Goal: Check status: Check status

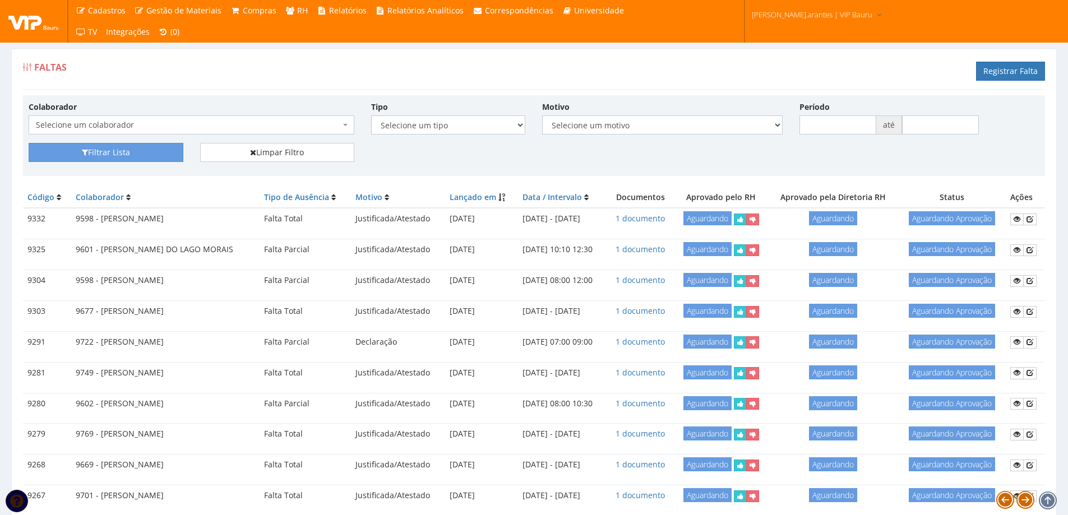
click at [170, 122] on span "Selecione um colaborador" at bounding box center [188, 124] width 304 height 11
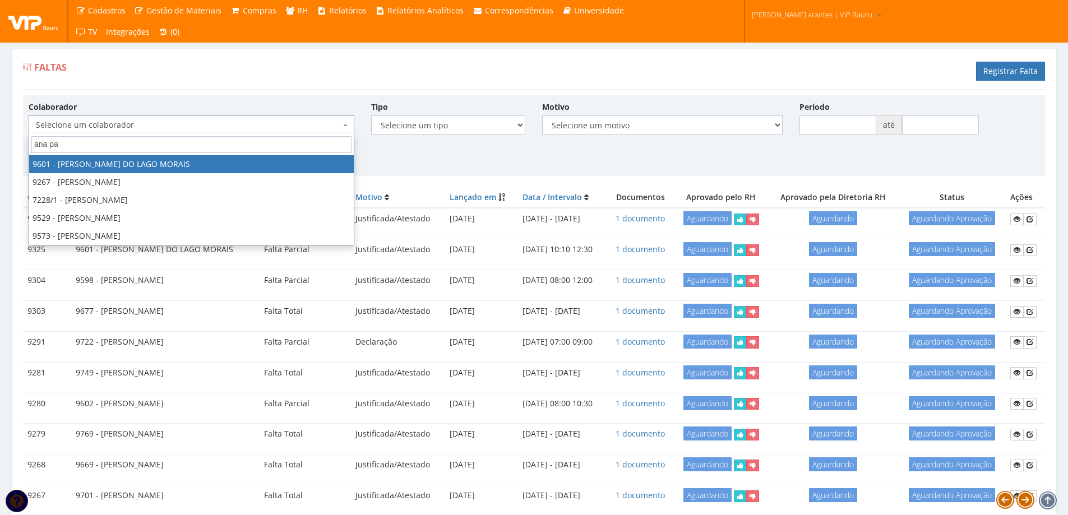
type input "ana pau"
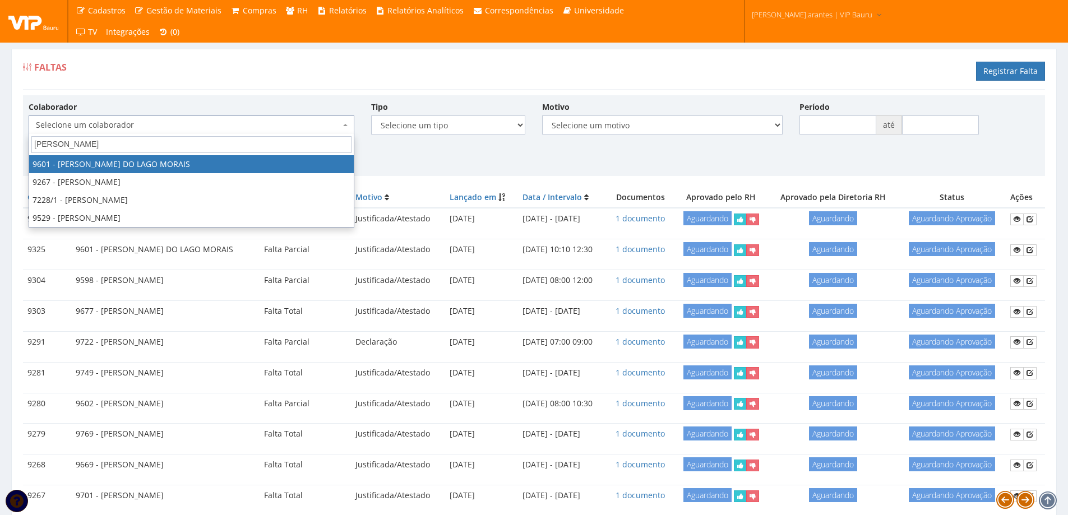
select select "3768"
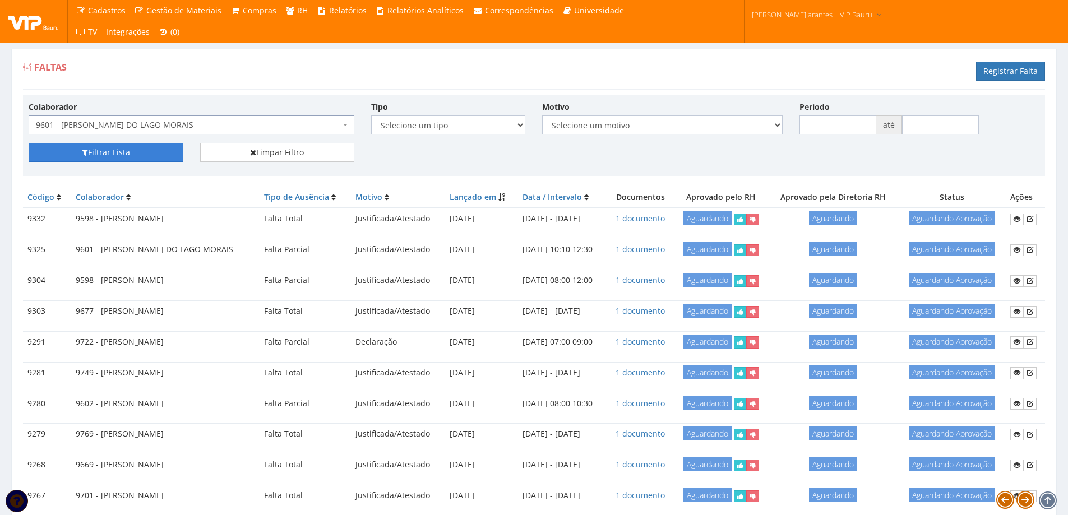
click at [108, 158] on button "Filtrar Lista" at bounding box center [106, 152] width 155 height 19
click at [154, 120] on span "Selecione um colaborador" at bounding box center [188, 124] width 304 height 11
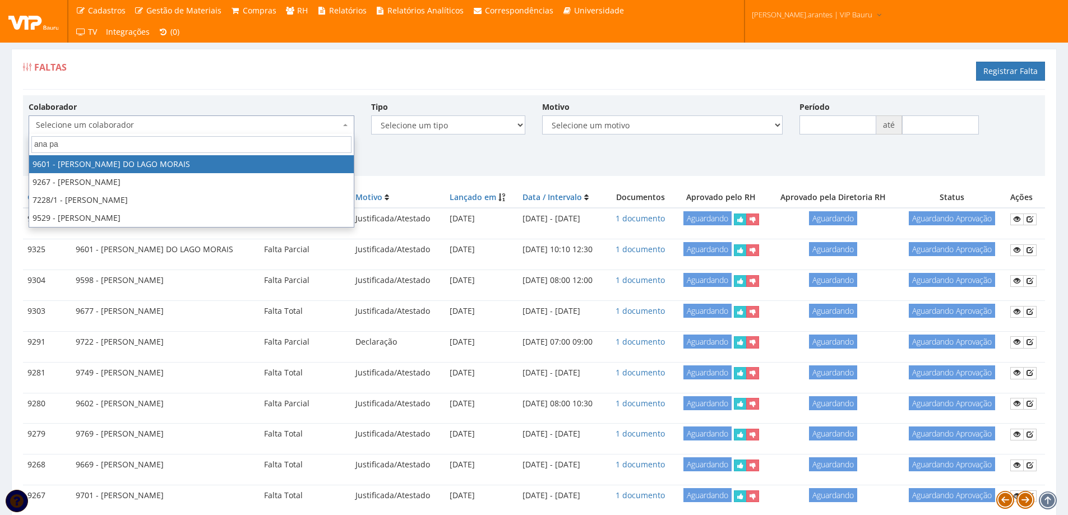
type input "ana pau"
select select "3768"
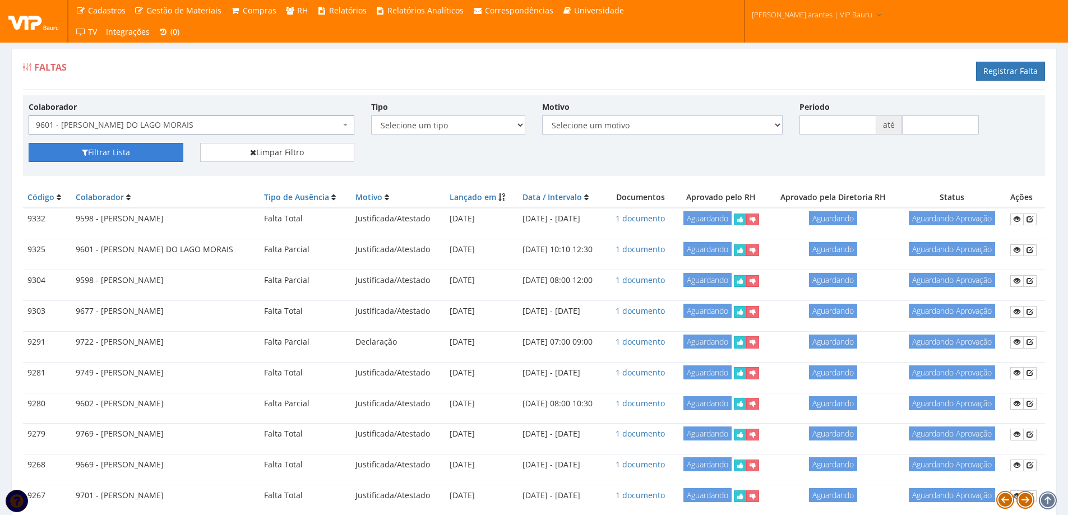
click at [110, 154] on button "Filtrar Lista" at bounding box center [106, 152] width 155 height 19
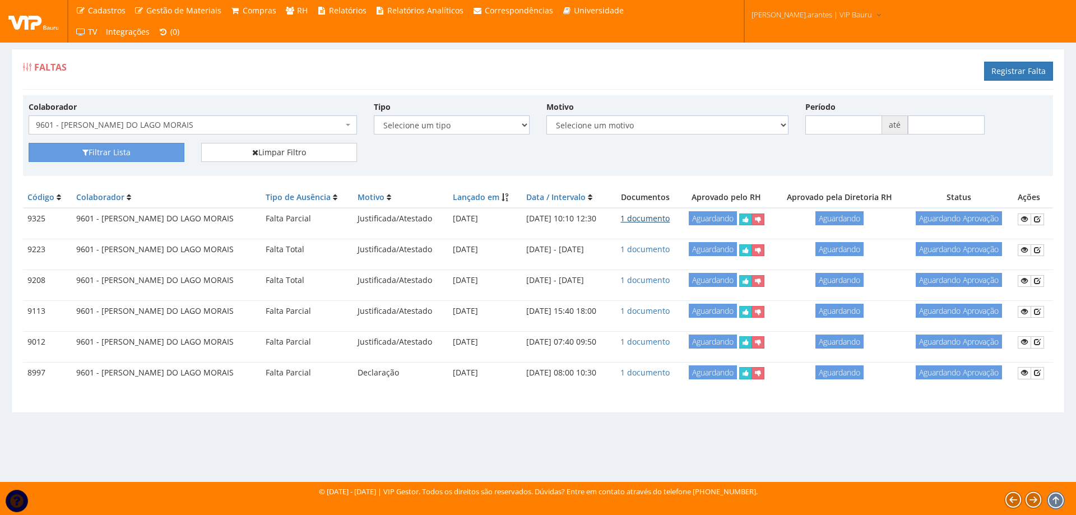
click at [645, 221] on link "1 documento" at bounding box center [645, 218] width 49 height 11
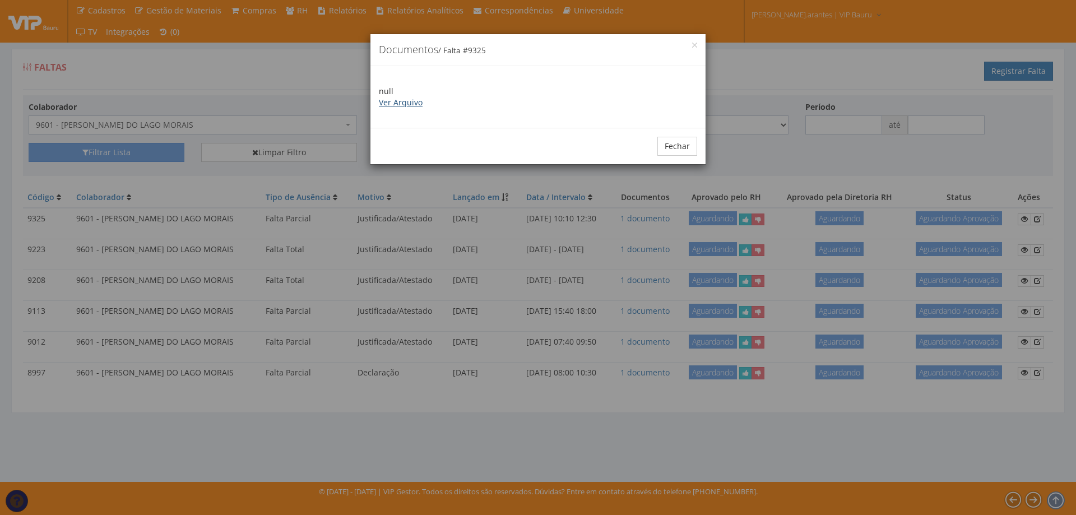
click at [410, 101] on link "Ver Arquivo" at bounding box center [401, 102] width 44 height 11
click at [683, 142] on button "Fechar" at bounding box center [678, 146] width 40 height 19
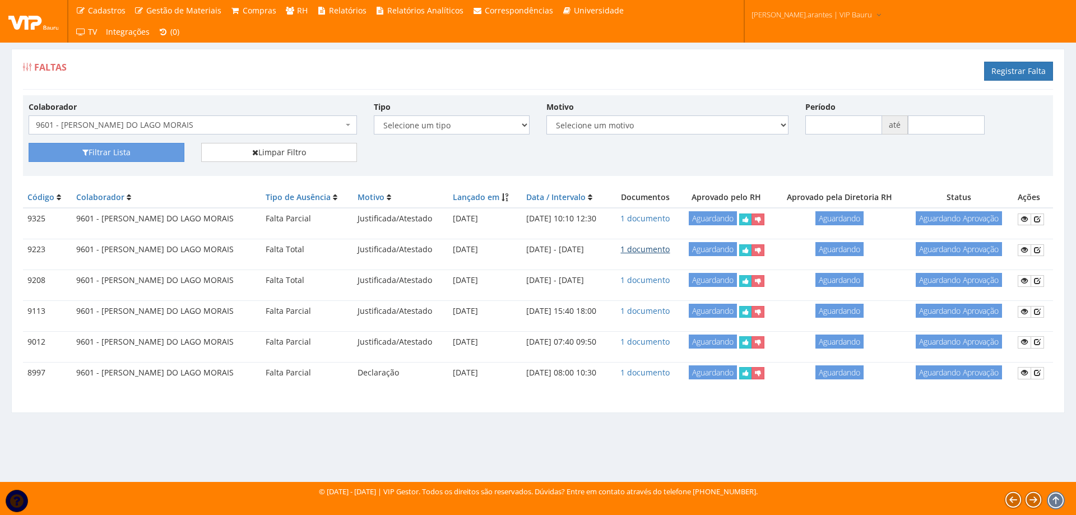
click at [653, 249] on link "1 documento" at bounding box center [645, 249] width 49 height 11
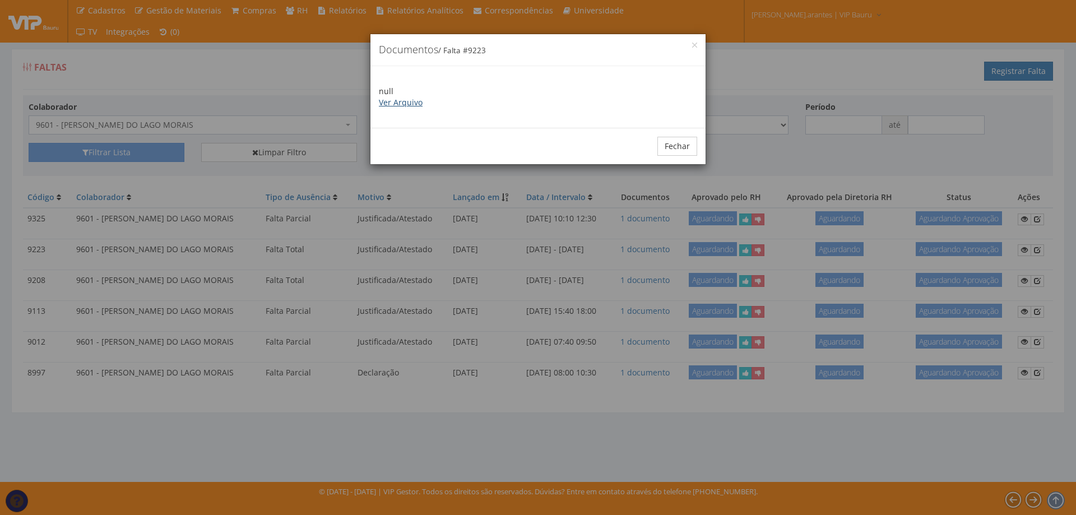
click at [400, 105] on link "Ver Arquivo" at bounding box center [401, 102] width 44 height 11
drag, startPoint x: 690, startPoint y: 142, endPoint x: 678, endPoint y: 142, distance: 12.3
click at [687, 142] on button "Fechar" at bounding box center [678, 146] width 40 height 19
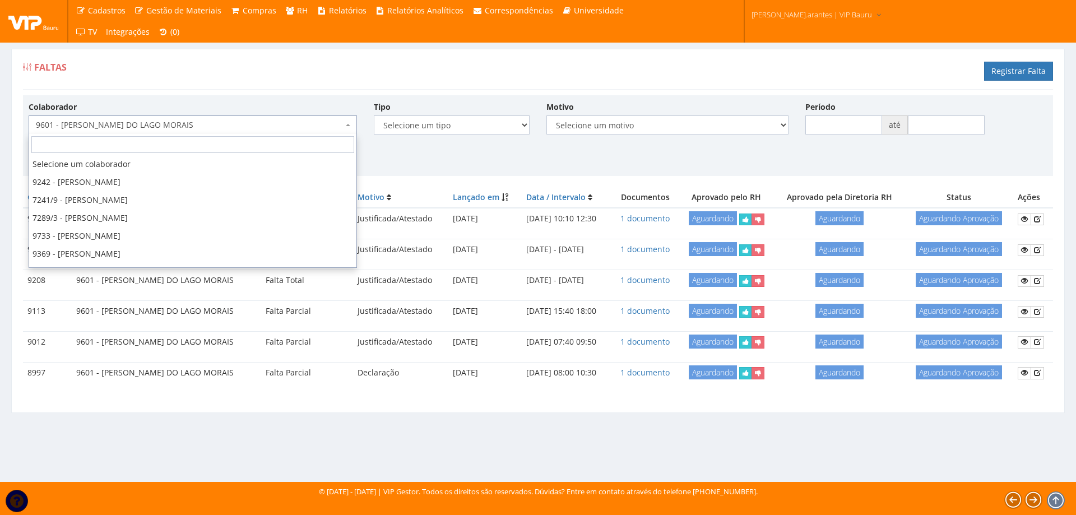
click at [170, 122] on span "9601 - [PERSON_NAME] DO LAGO MORAIS" at bounding box center [189, 124] width 307 height 11
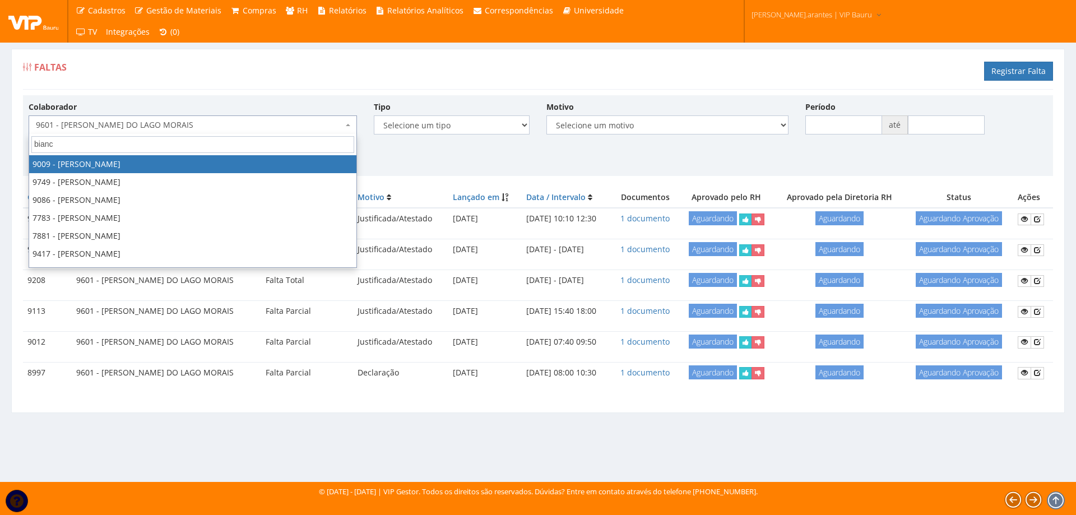
type input "bianca"
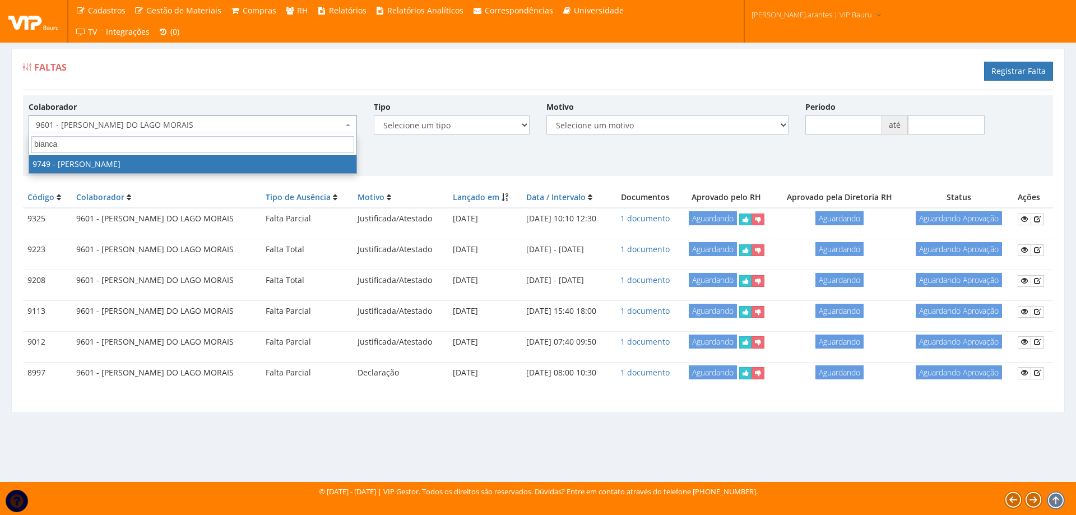
select select "4029"
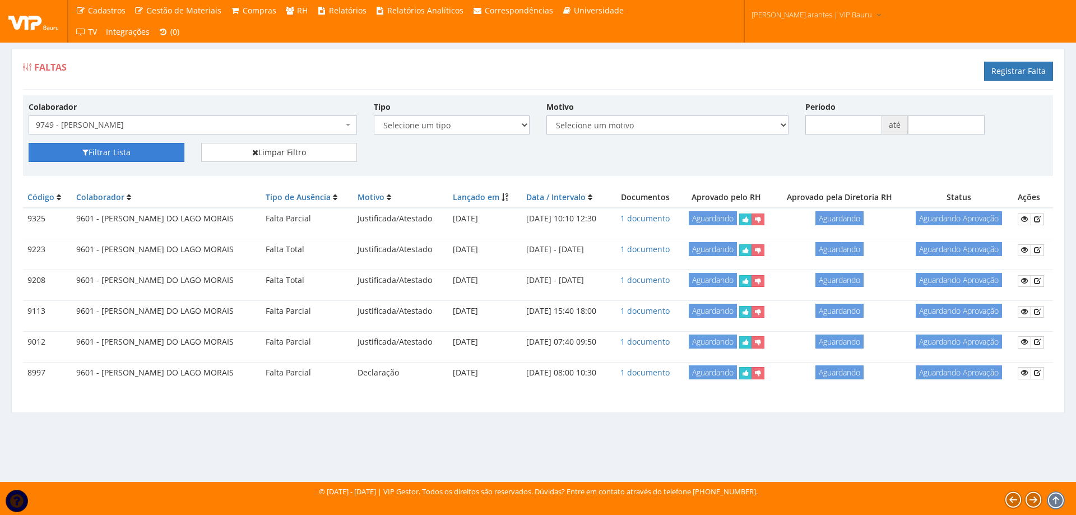
drag, startPoint x: 121, startPoint y: 147, endPoint x: 127, endPoint y: 151, distance: 7.2
click at [121, 147] on button "Filtrar Lista" at bounding box center [107, 152] width 156 height 19
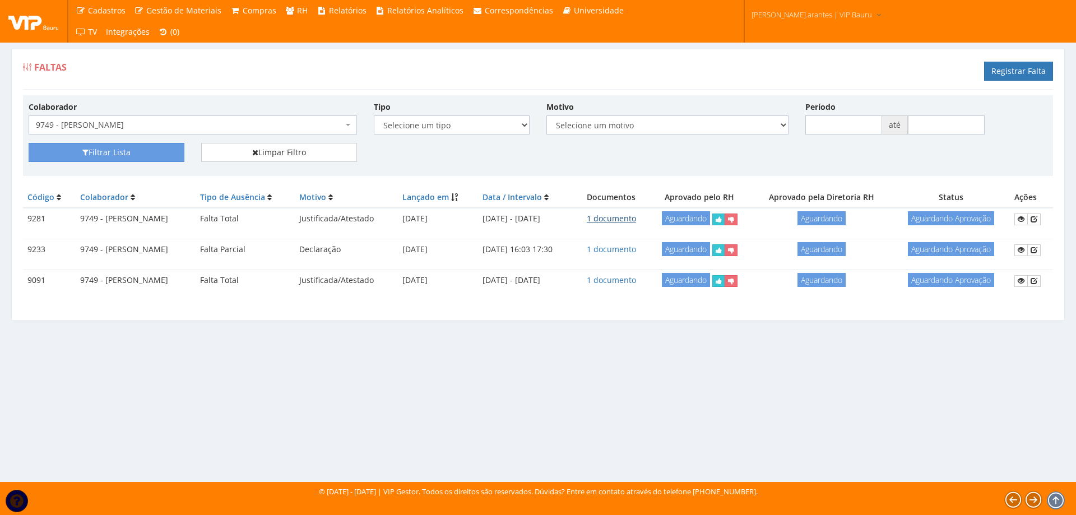
click at [636, 215] on link "1 documento" at bounding box center [611, 218] width 49 height 11
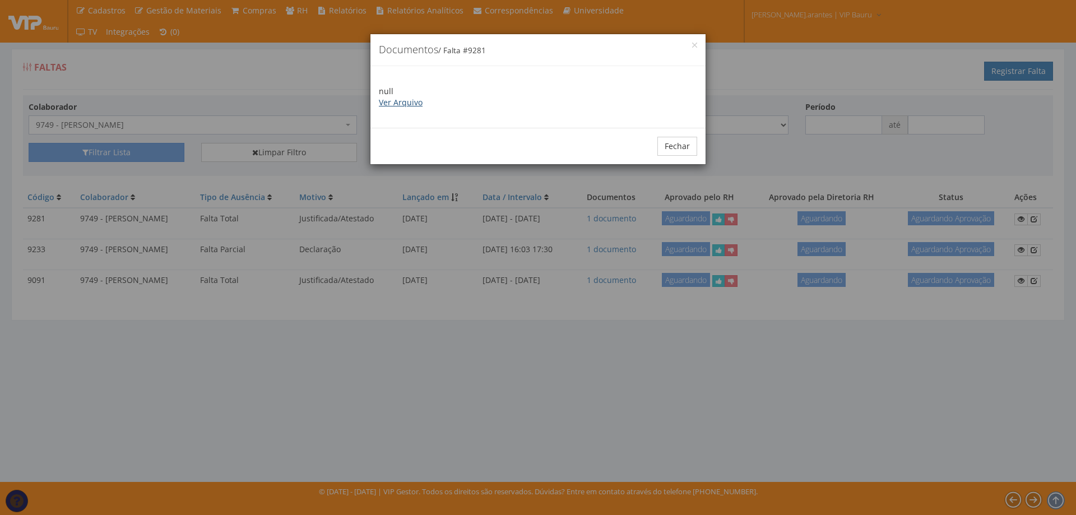
click at [394, 99] on link "Ver Arquivo" at bounding box center [401, 102] width 44 height 11
click at [674, 147] on button "Fechar" at bounding box center [678, 146] width 40 height 19
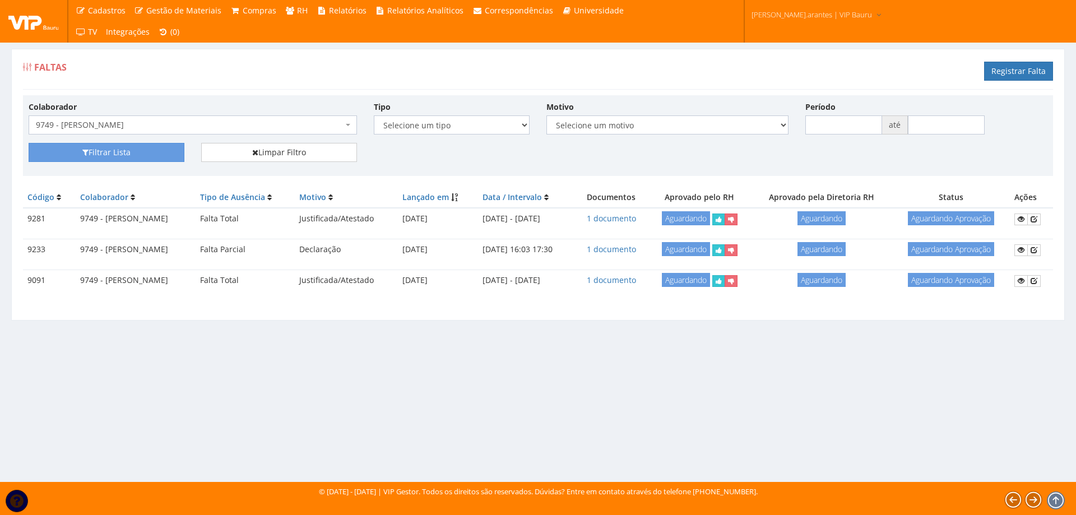
click at [223, 118] on span "9749 - [PERSON_NAME]" at bounding box center [193, 124] width 329 height 19
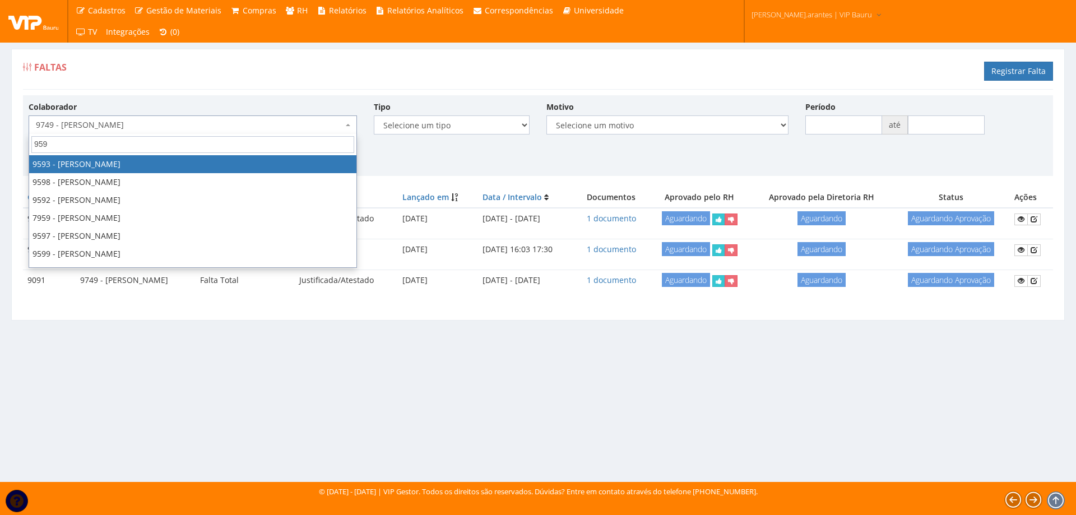
type input "9598"
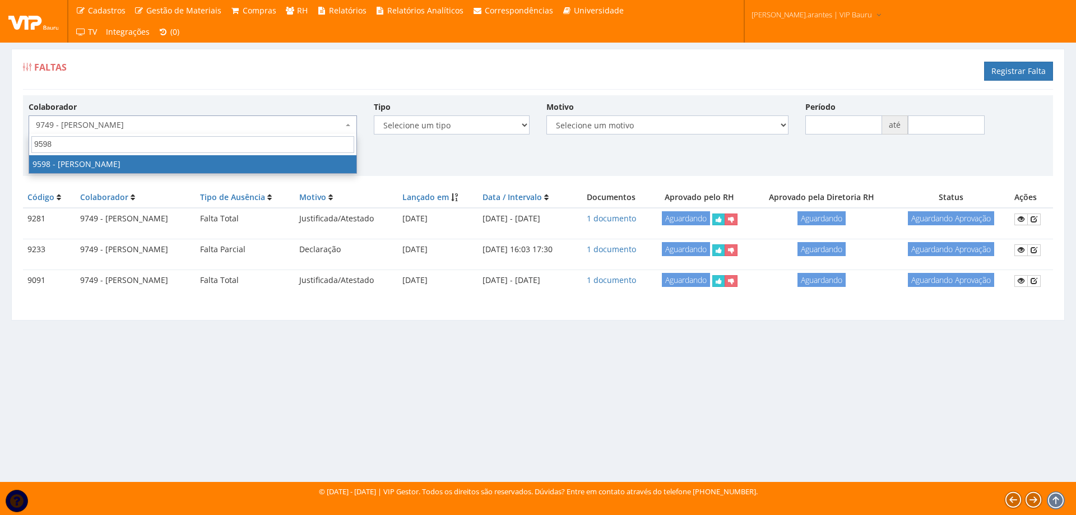
select select "3797"
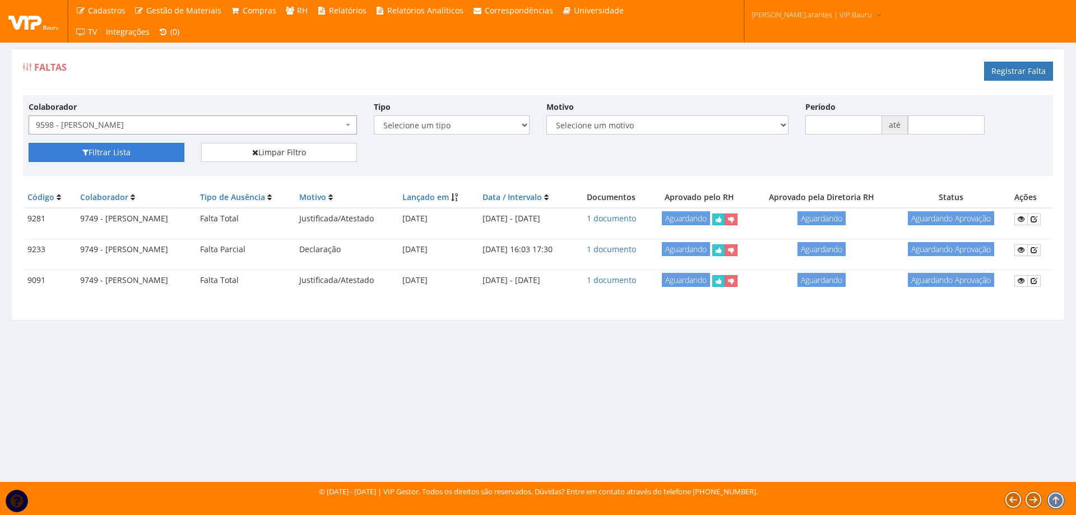
click at [99, 154] on button "Filtrar Lista" at bounding box center [107, 152] width 156 height 19
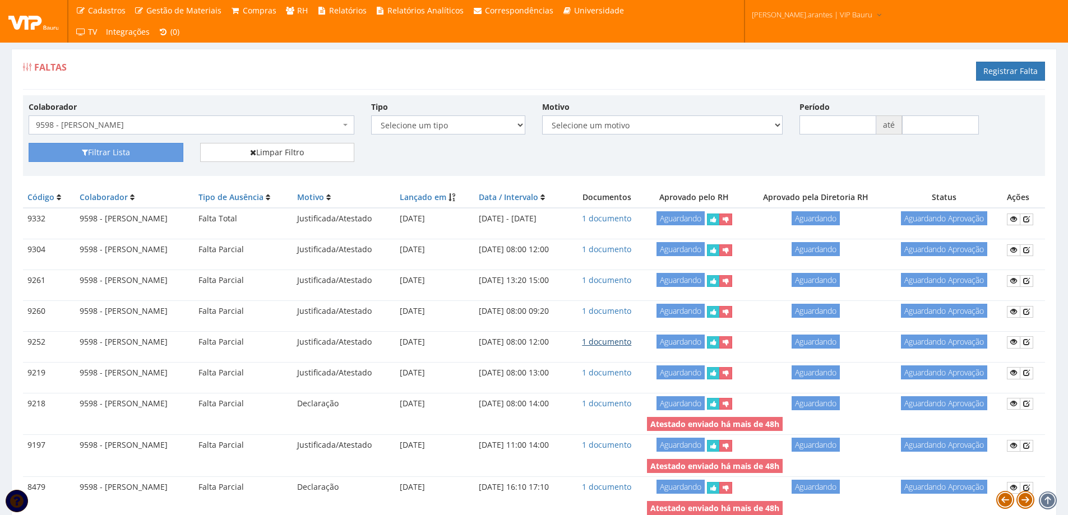
click at [631, 342] on link "1 documento" at bounding box center [606, 341] width 49 height 11
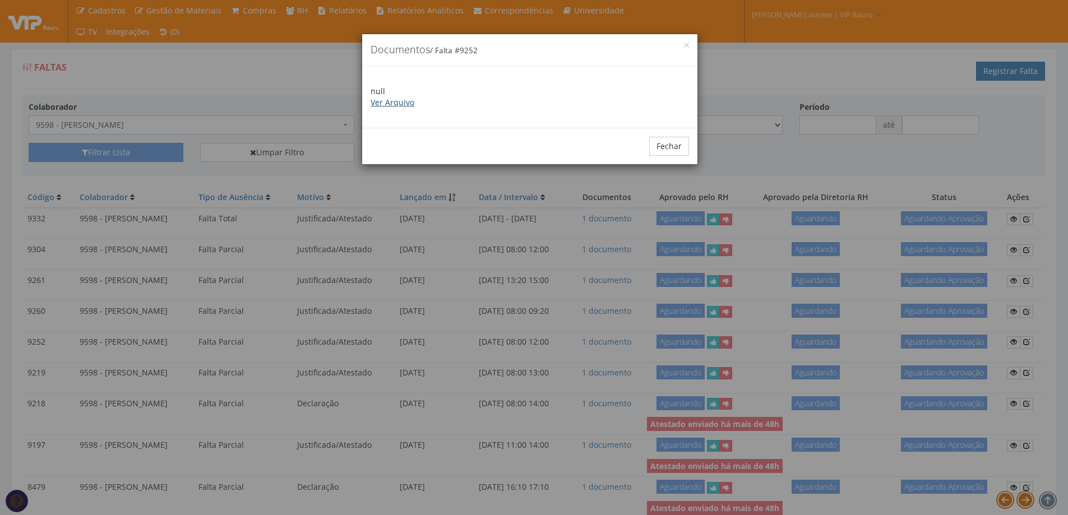
click at [396, 99] on link "Ver Arquivo" at bounding box center [393, 102] width 44 height 11
click at [676, 143] on button "Fechar" at bounding box center [669, 146] width 40 height 19
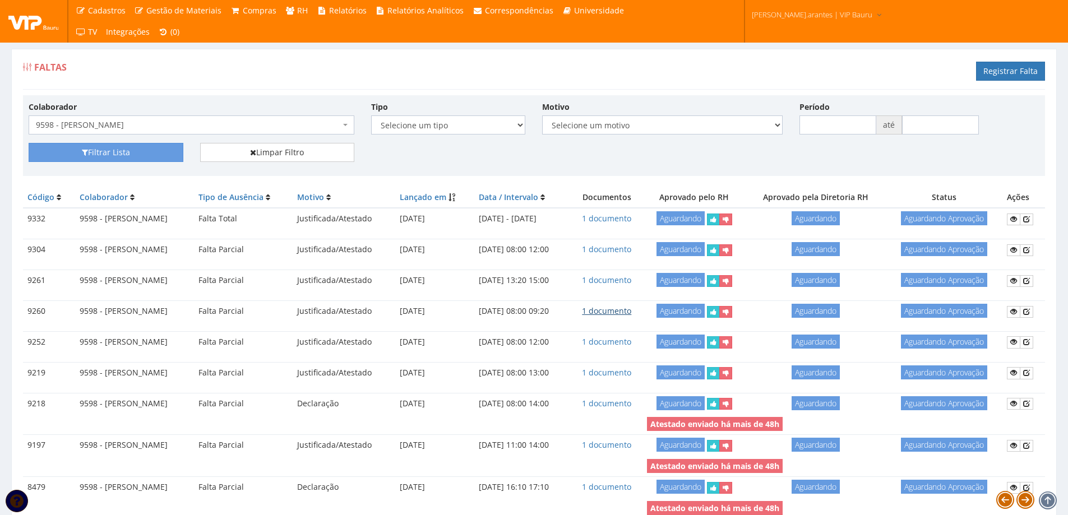
click at [631, 309] on link "1 documento" at bounding box center [606, 311] width 49 height 11
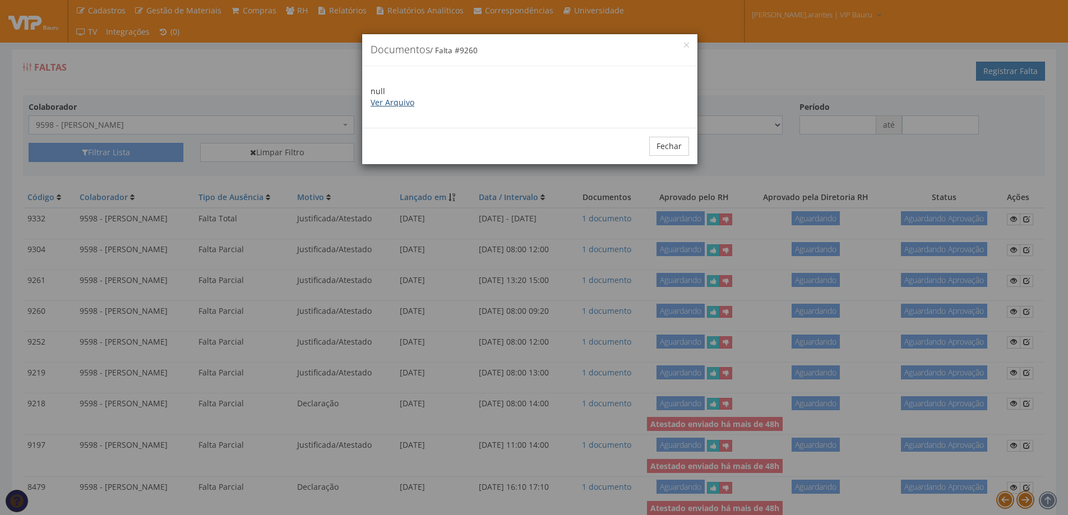
click at [394, 101] on link "Ver Arquivo" at bounding box center [393, 102] width 44 height 11
click at [676, 146] on button "Fechar" at bounding box center [669, 146] width 40 height 19
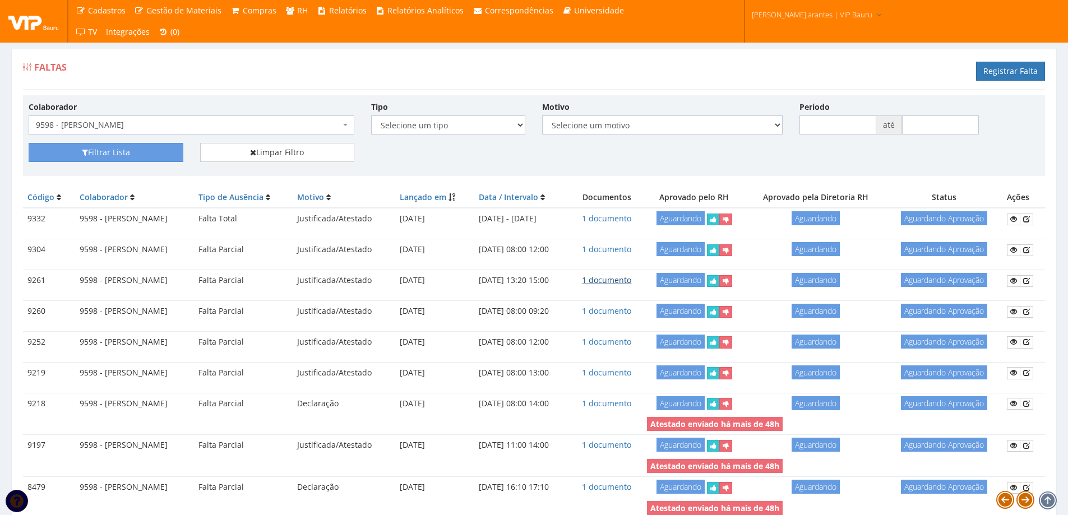
click at [630, 281] on link "1 documento" at bounding box center [606, 280] width 49 height 11
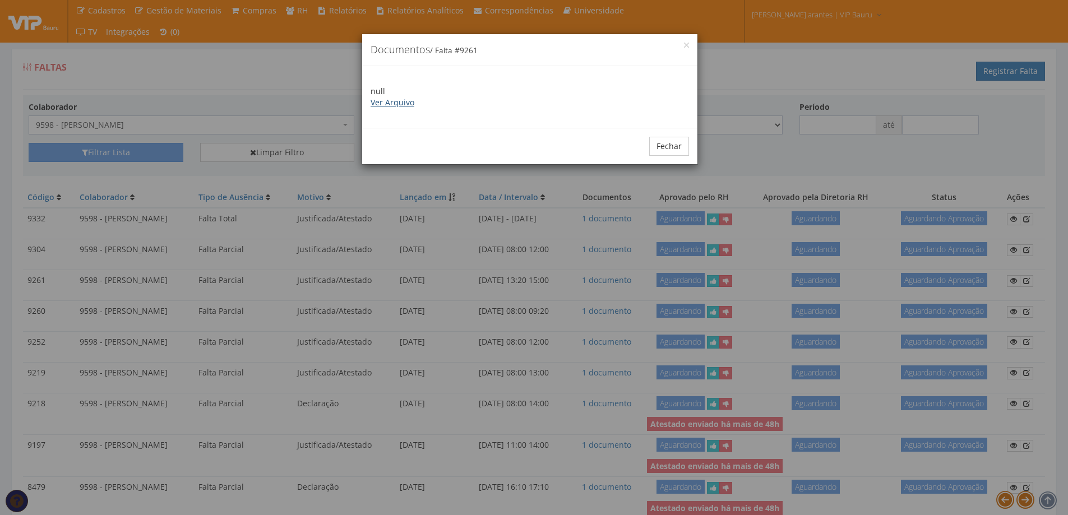
click at [391, 102] on link "Ver Arquivo" at bounding box center [393, 102] width 44 height 11
click at [672, 142] on button "Fechar" at bounding box center [669, 146] width 40 height 19
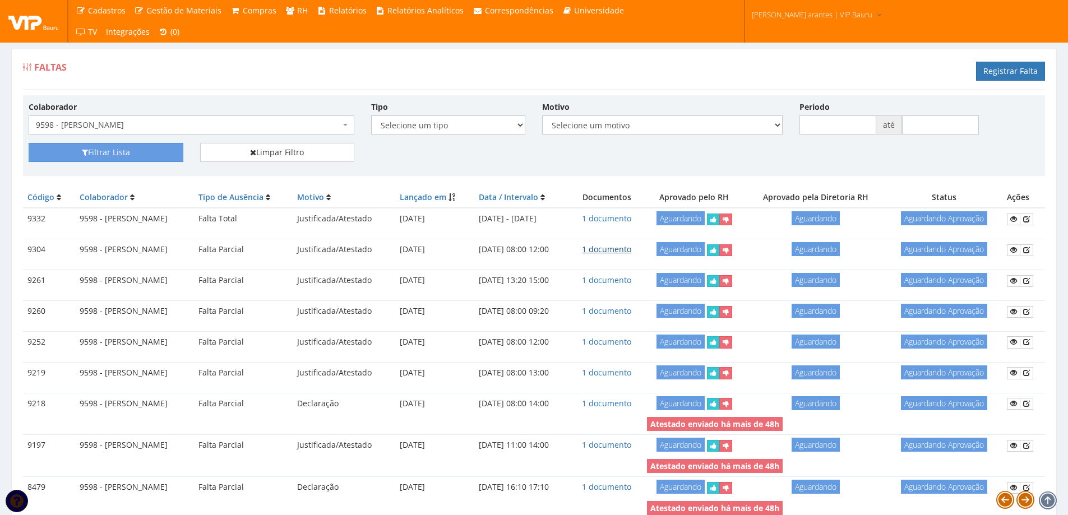
click at [631, 250] on link "1 documento" at bounding box center [606, 249] width 49 height 11
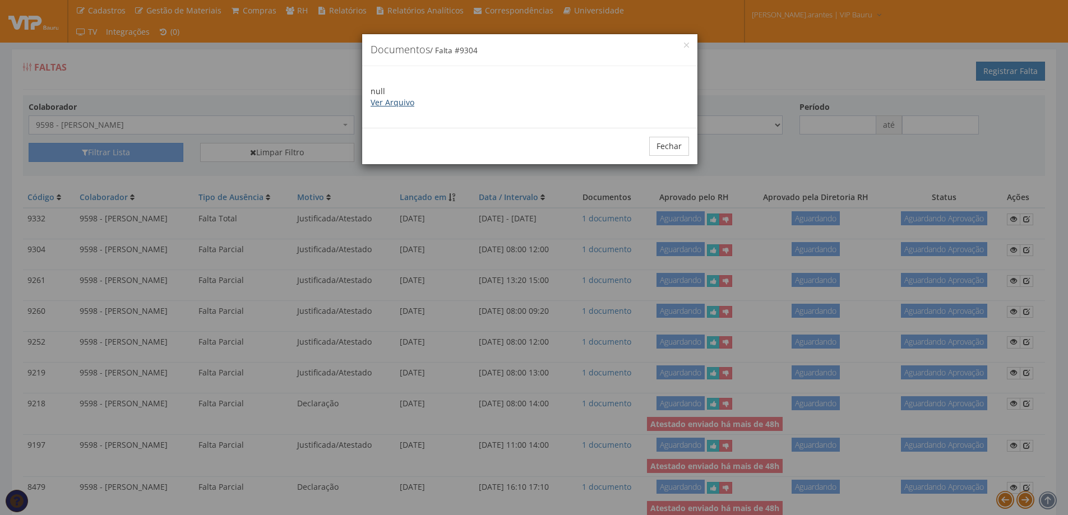
click at [396, 103] on link "Ver Arquivo" at bounding box center [393, 102] width 44 height 11
click at [671, 147] on button "Fechar" at bounding box center [669, 146] width 40 height 19
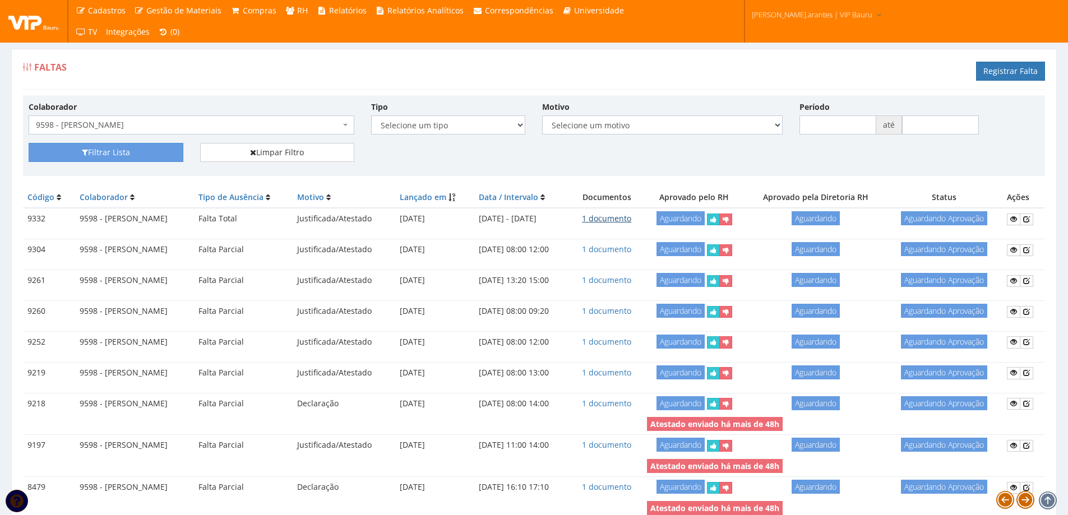
click at [631, 218] on link "1 documento" at bounding box center [606, 218] width 49 height 11
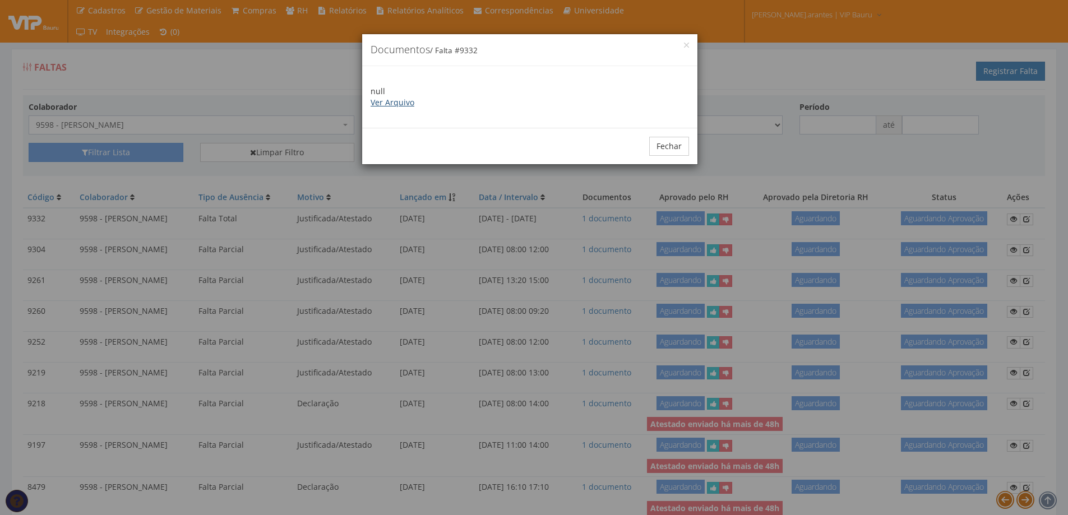
click at [400, 100] on link "Ver Arquivo" at bounding box center [393, 102] width 44 height 11
drag, startPoint x: 676, startPoint y: 142, endPoint x: 613, endPoint y: 126, distance: 64.9
click at [673, 141] on button "Fechar" at bounding box center [669, 146] width 40 height 19
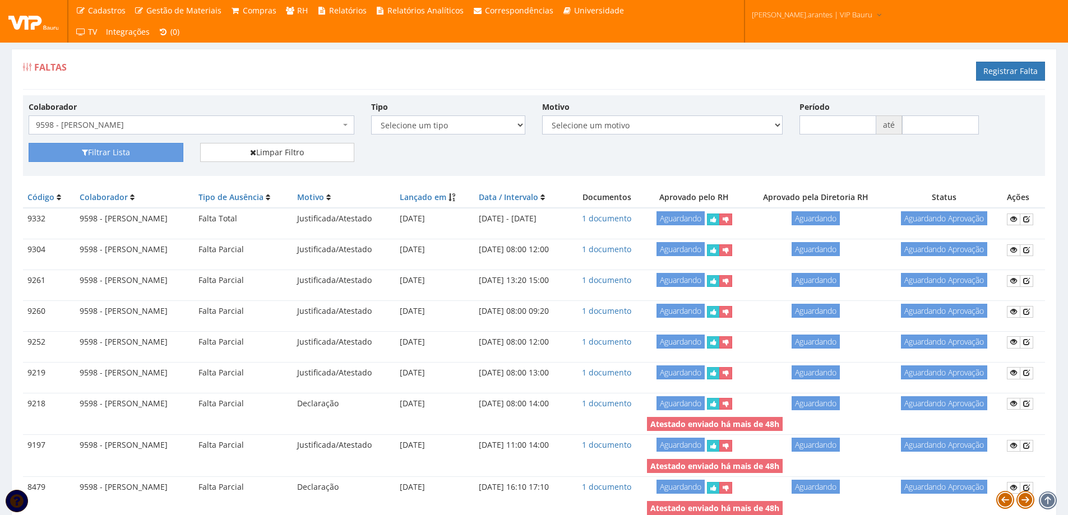
click at [189, 124] on span "9598 - [PERSON_NAME]" at bounding box center [188, 124] width 304 height 11
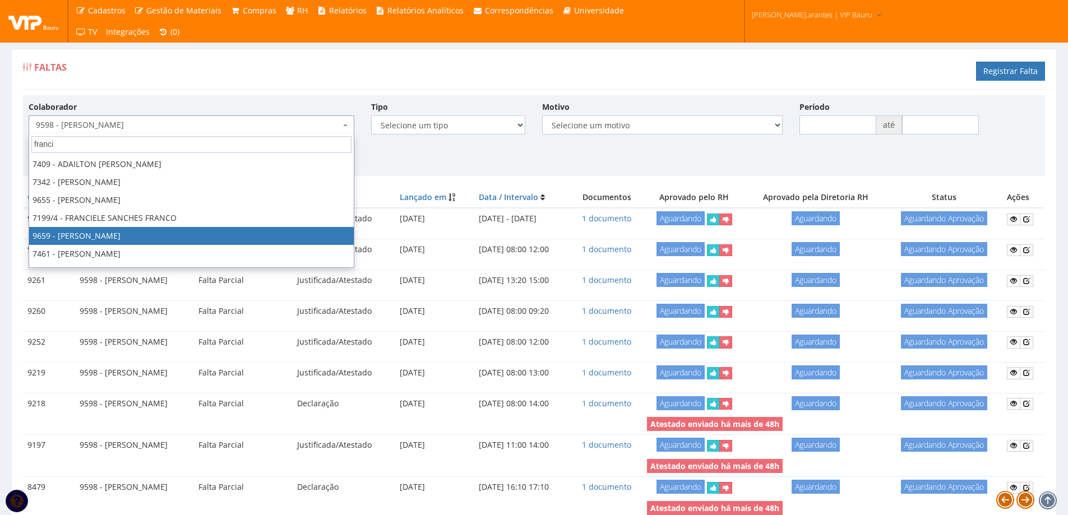
type input "franci"
select select "3869"
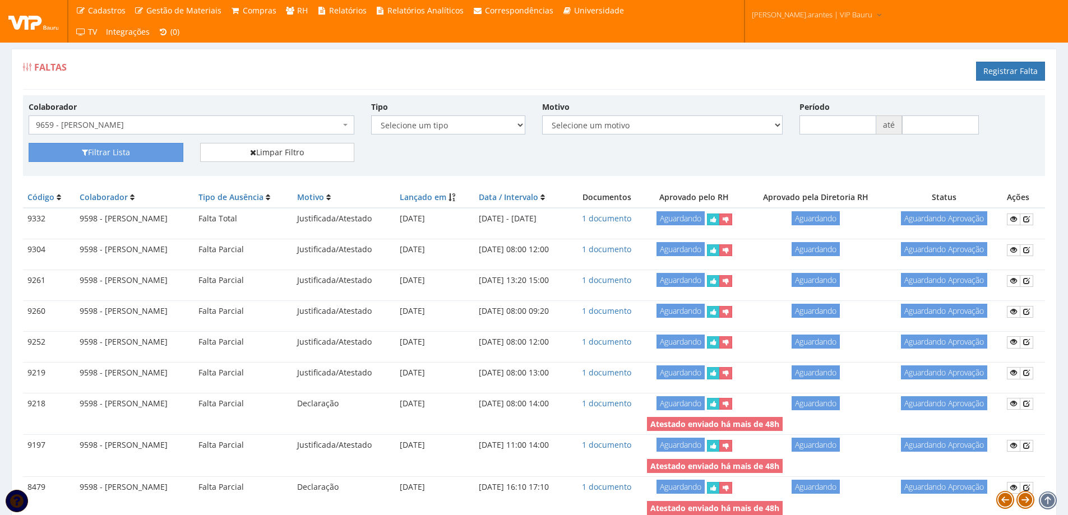
click at [143, 234] on td at bounding box center [333, 235] width 620 height 10
click at [108, 160] on button "Filtrar Lista" at bounding box center [106, 152] width 155 height 19
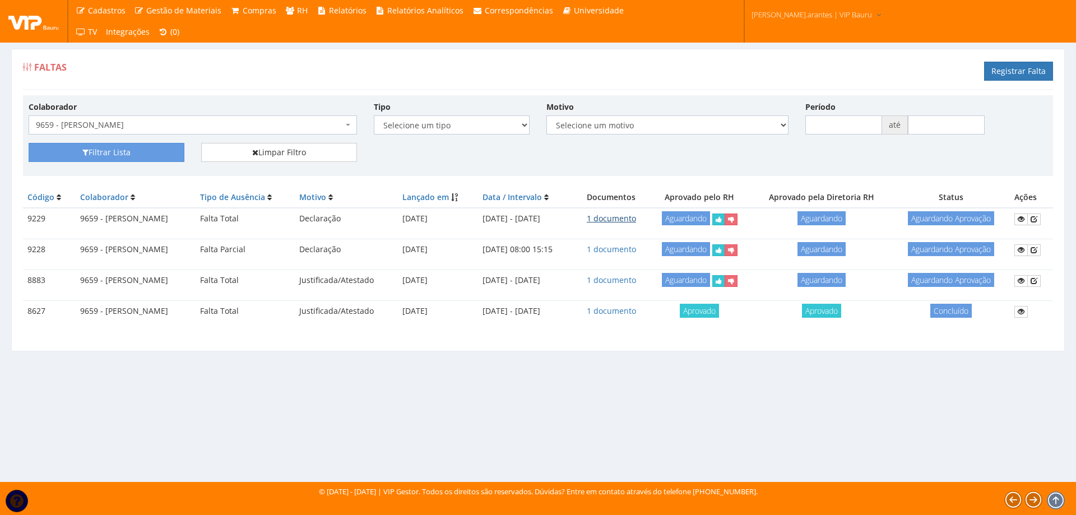
click at [636, 221] on link "1 documento" at bounding box center [611, 218] width 49 height 11
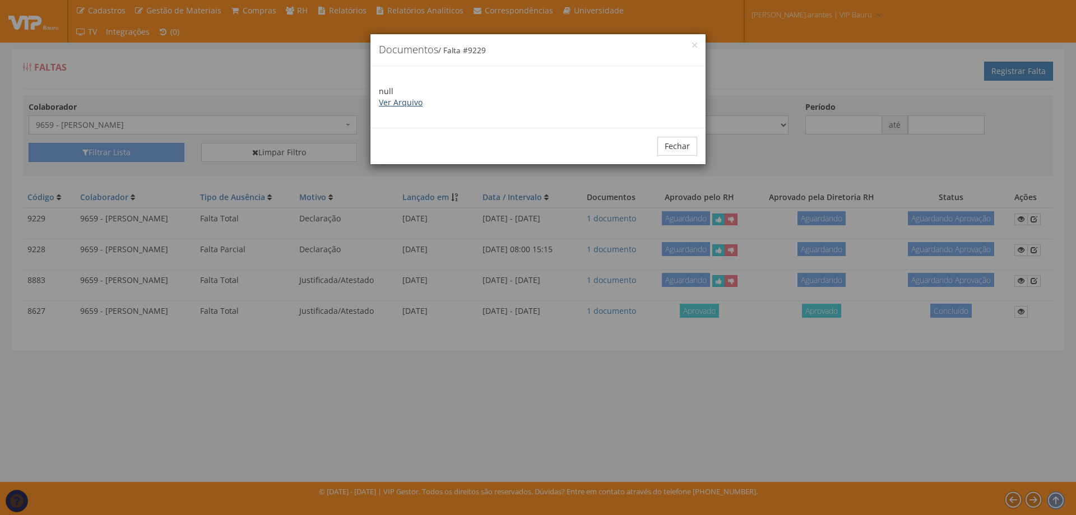
click at [417, 102] on link "Ver Arquivo" at bounding box center [401, 102] width 44 height 11
